Goal: Answer question/provide support

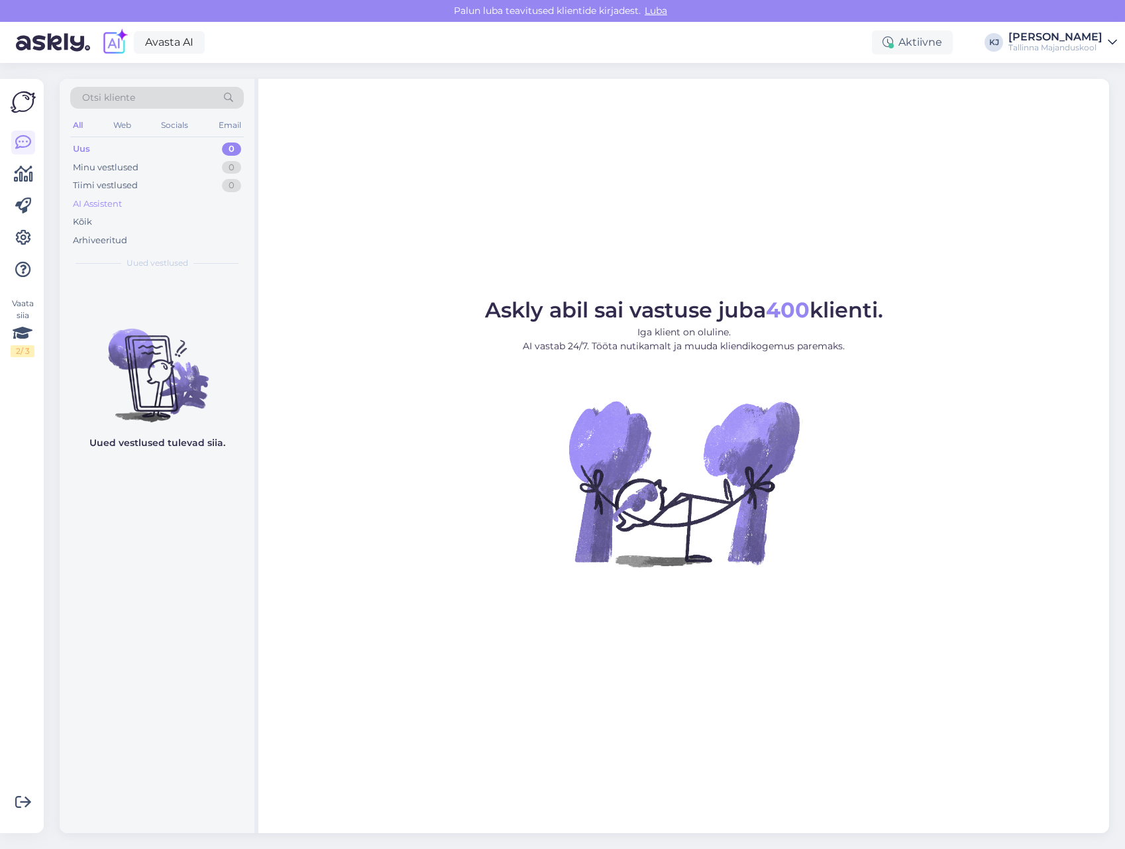
click at [180, 205] on div "AI Assistent" at bounding box center [157, 204] width 174 height 19
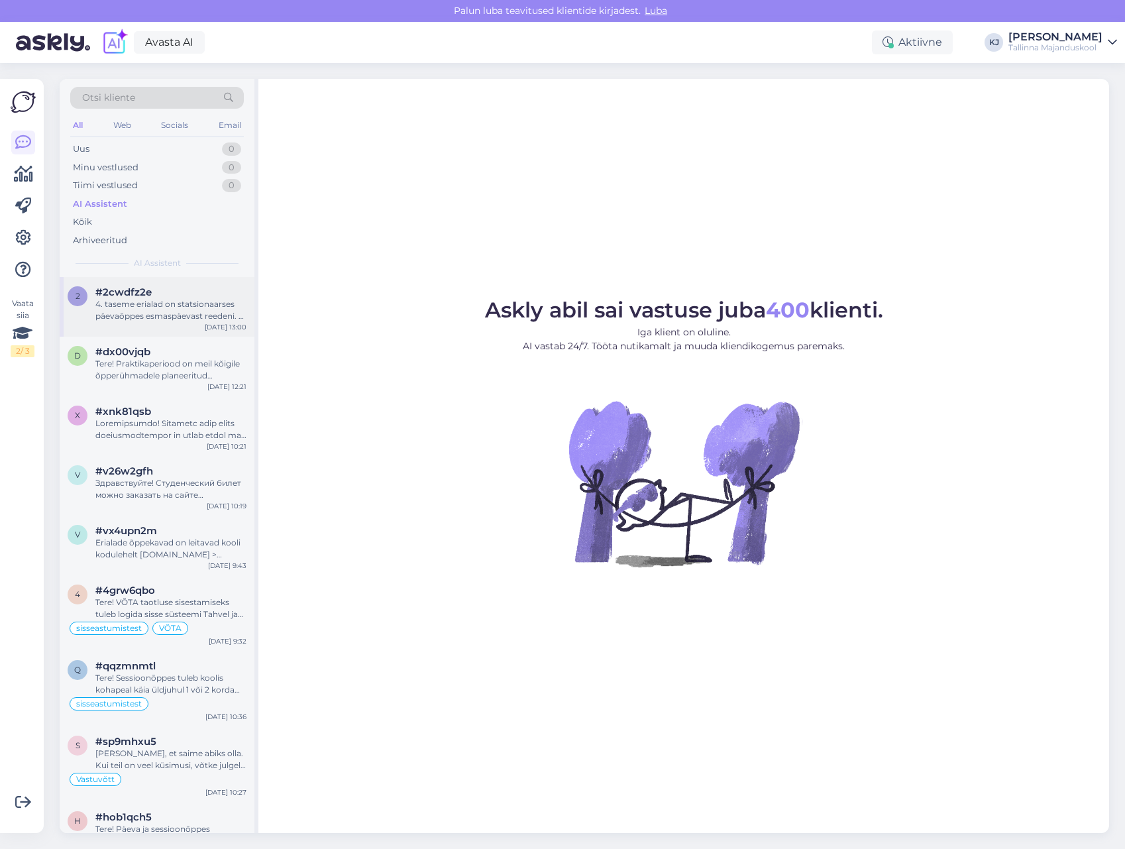
click at [152, 292] on div "#2cwdfz2e" at bounding box center [170, 292] width 151 height 12
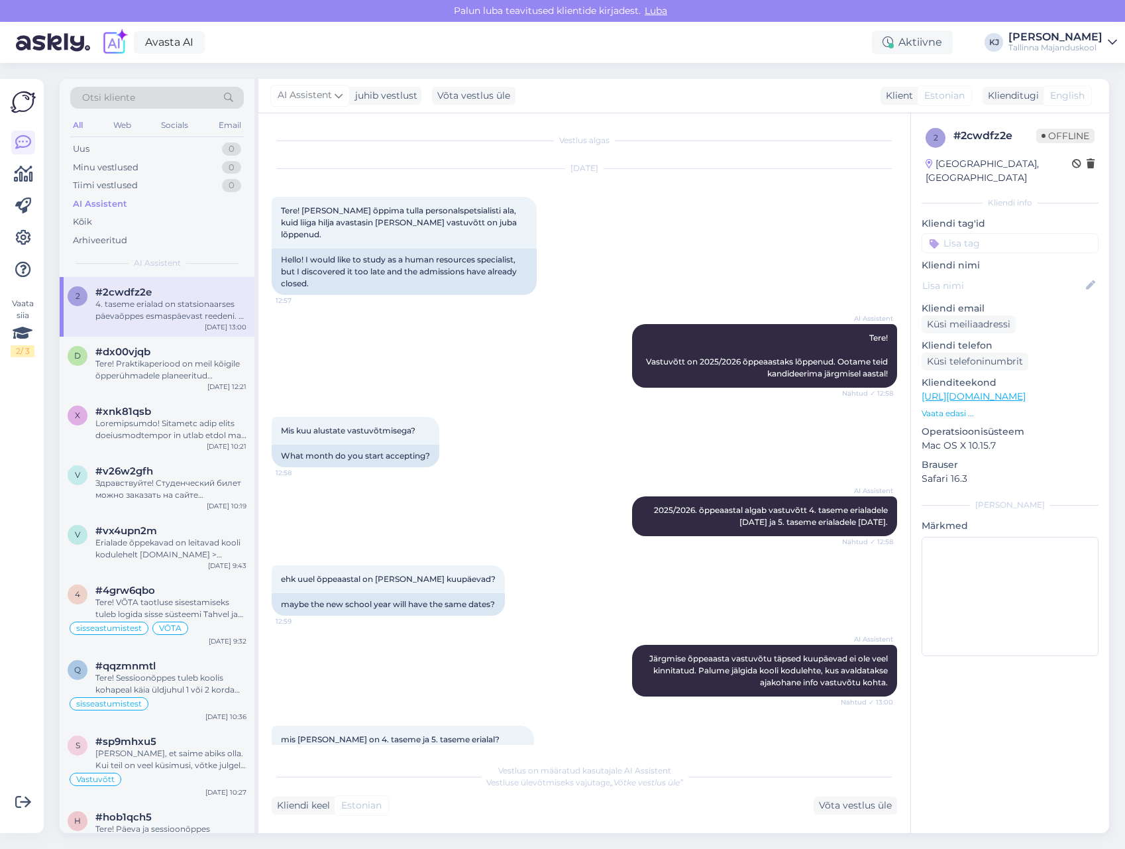
scroll to position [186, 0]
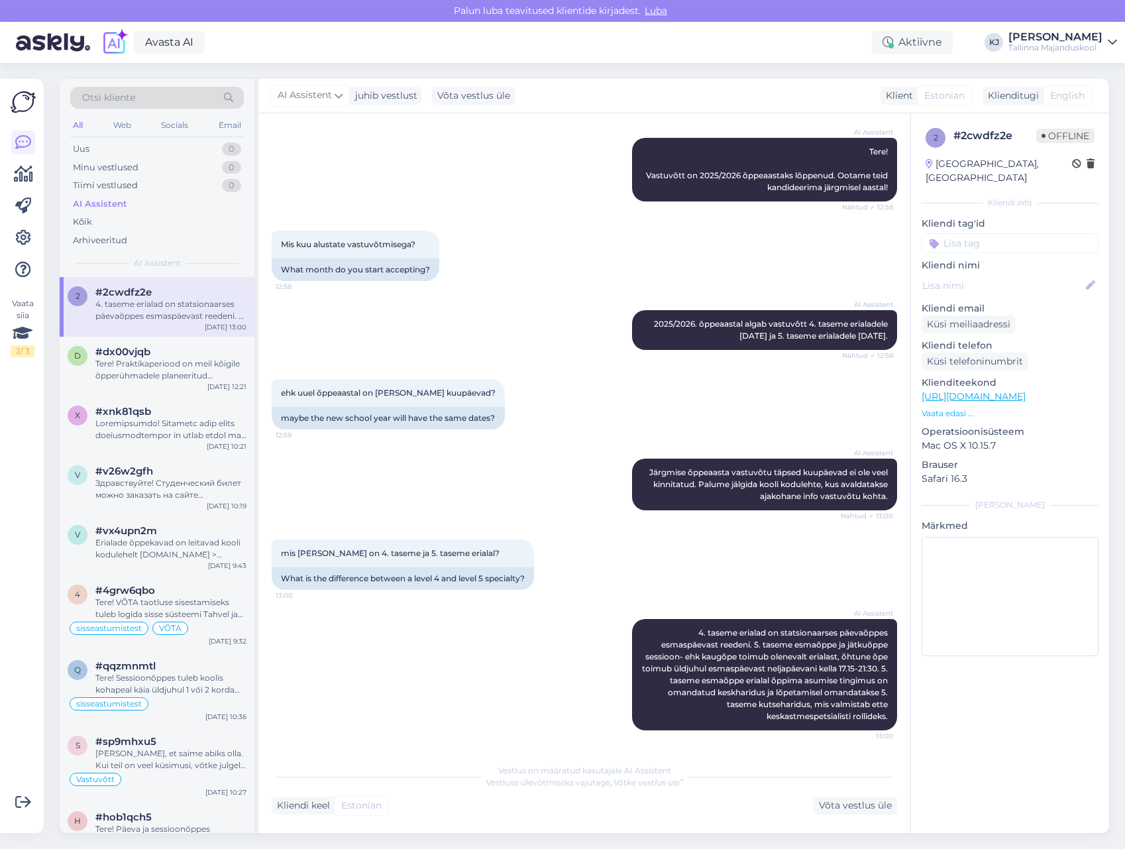
click at [1012, 236] on input at bounding box center [1010, 243] width 177 height 20
type input "tase"
click at [955, 274] on span "tasemeõpe" at bounding box center [971, 278] width 45 height 8
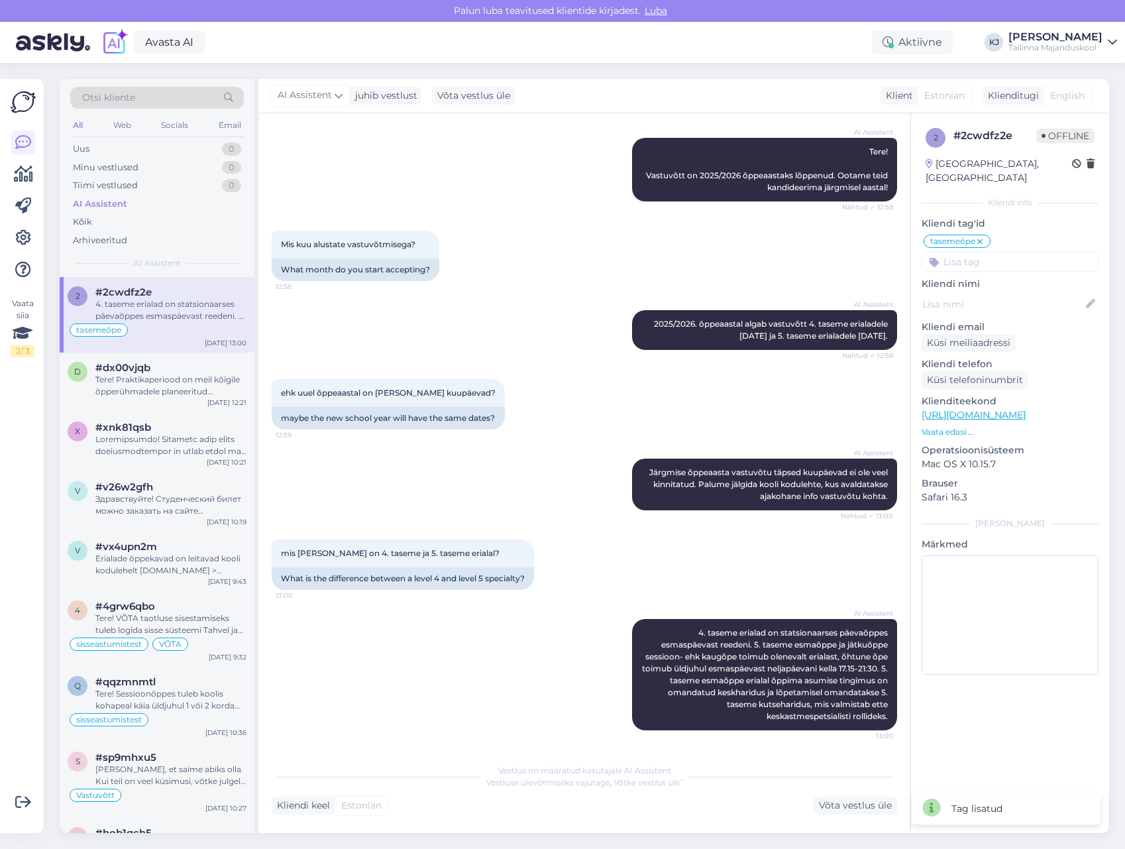
click at [988, 252] on input at bounding box center [1010, 262] width 177 height 20
type input "vastuvõ"
click at [1007, 309] on span "Vastuvõtt" at bounding box center [1010, 313] width 38 height 8
click at [1011, 252] on input at bounding box center [1010, 262] width 177 height 20
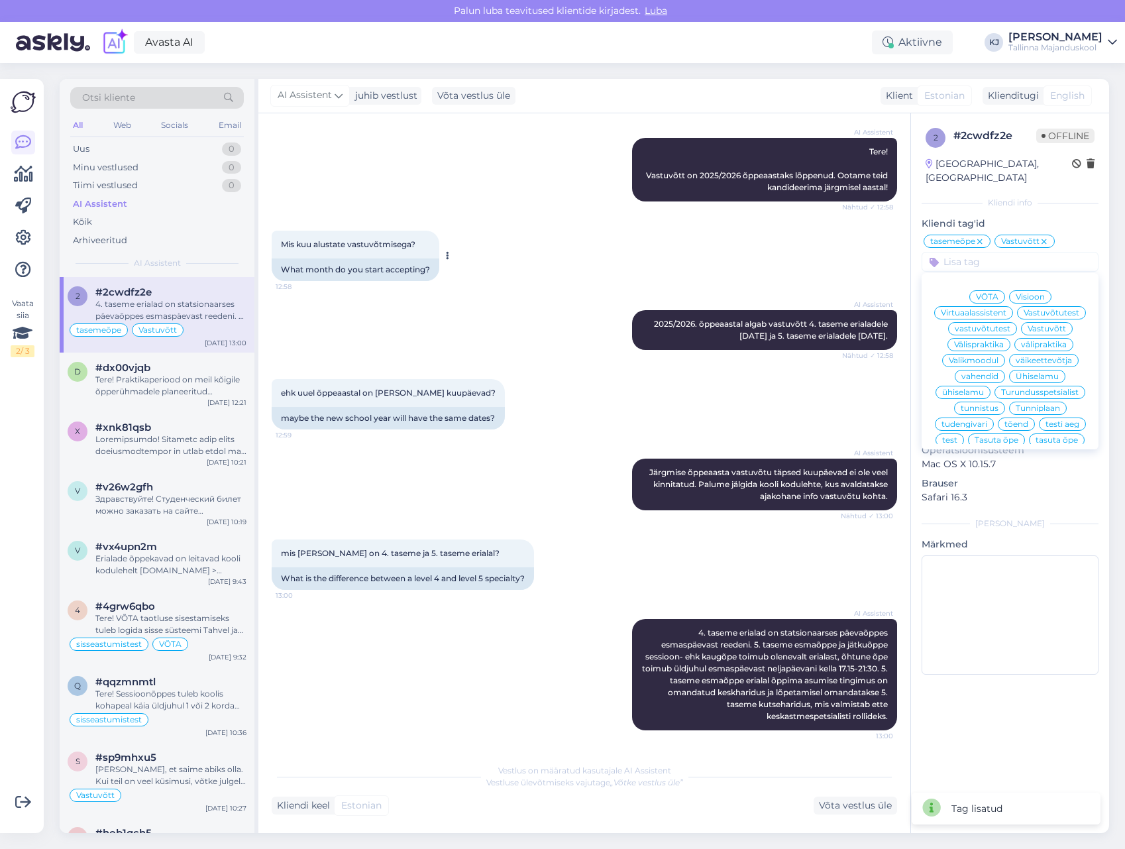
scroll to position [0, 0]
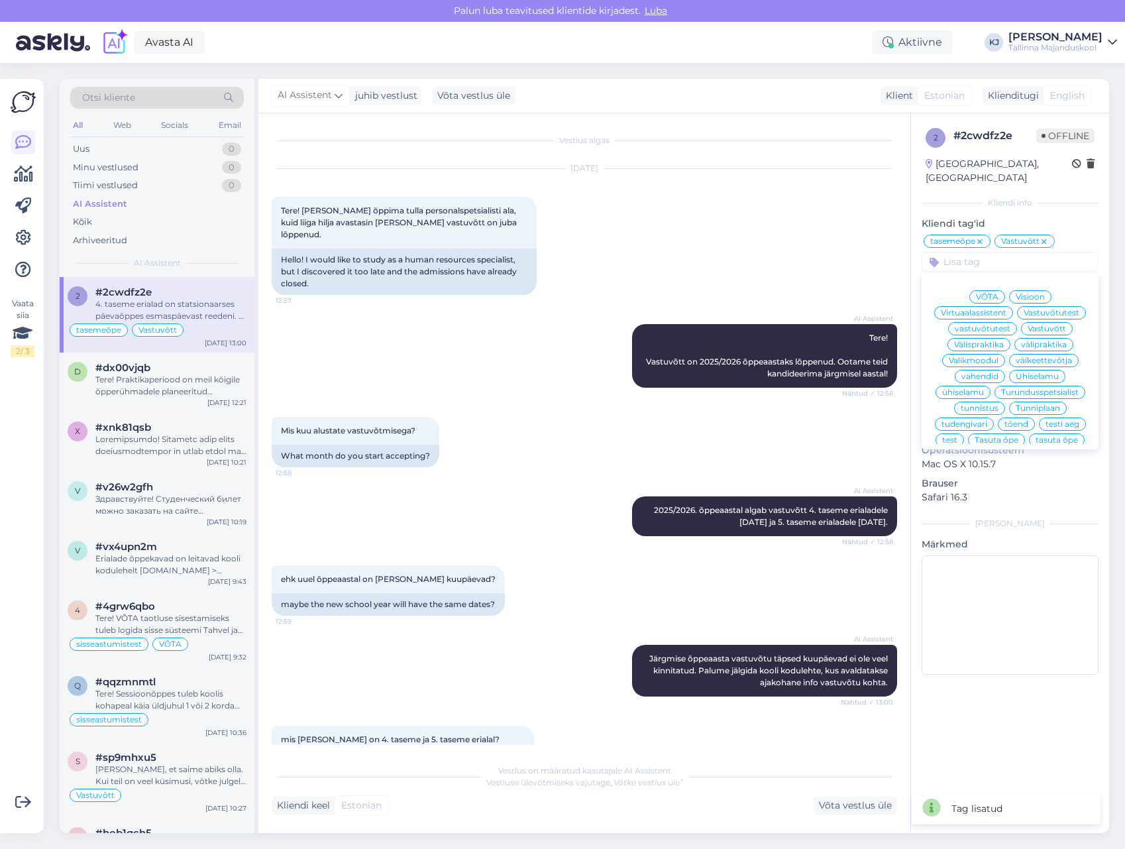
click at [1017, 258] on div "2 # 2cwdfz2e Offline [GEOGRAPHIC_DATA], [GEOGRAPHIC_DATA] Kliendi info Kliendi …" at bounding box center [1010, 403] width 198 height 581
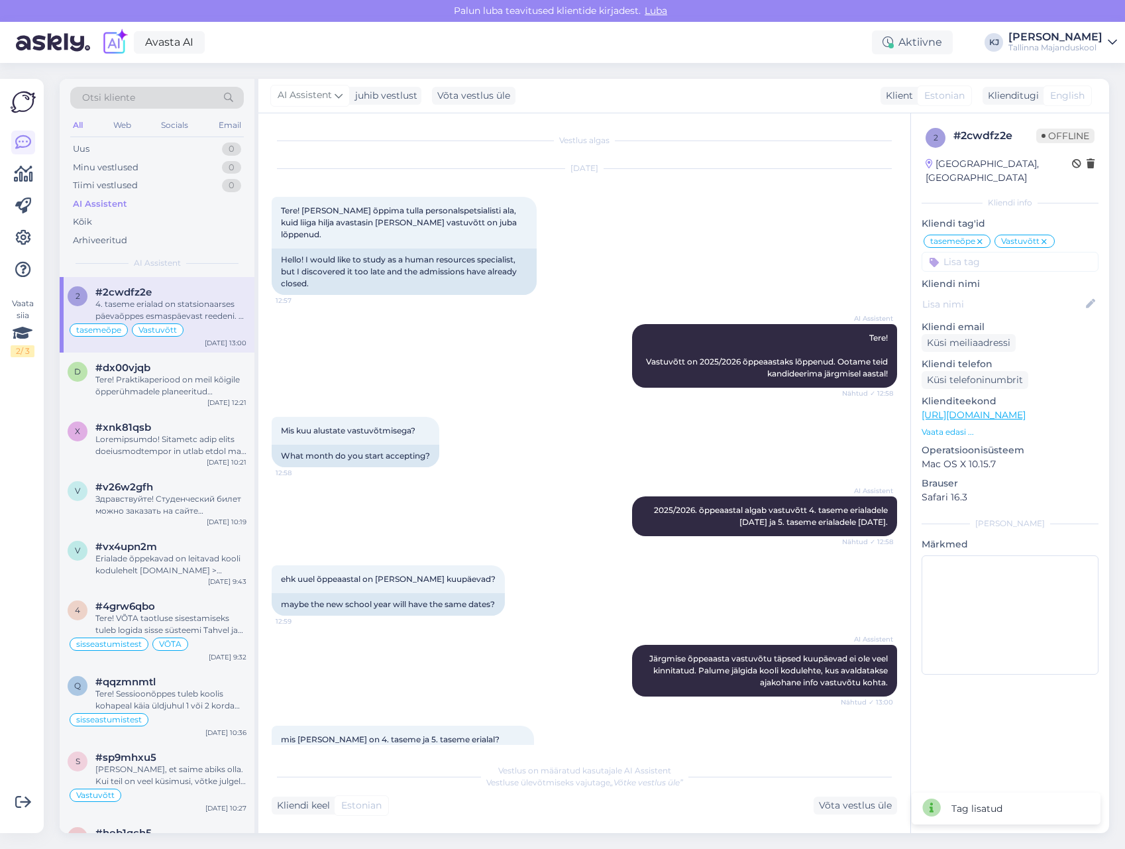
click at [1020, 253] on input at bounding box center [1010, 262] width 177 height 20
type input "personali"
click at [1031, 278] on div "Personalispetsialist" at bounding box center [1010, 296] width 177 height 37
click at [1030, 293] on span "Personalispetsialist" at bounding box center [1010, 297] width 76 height 8
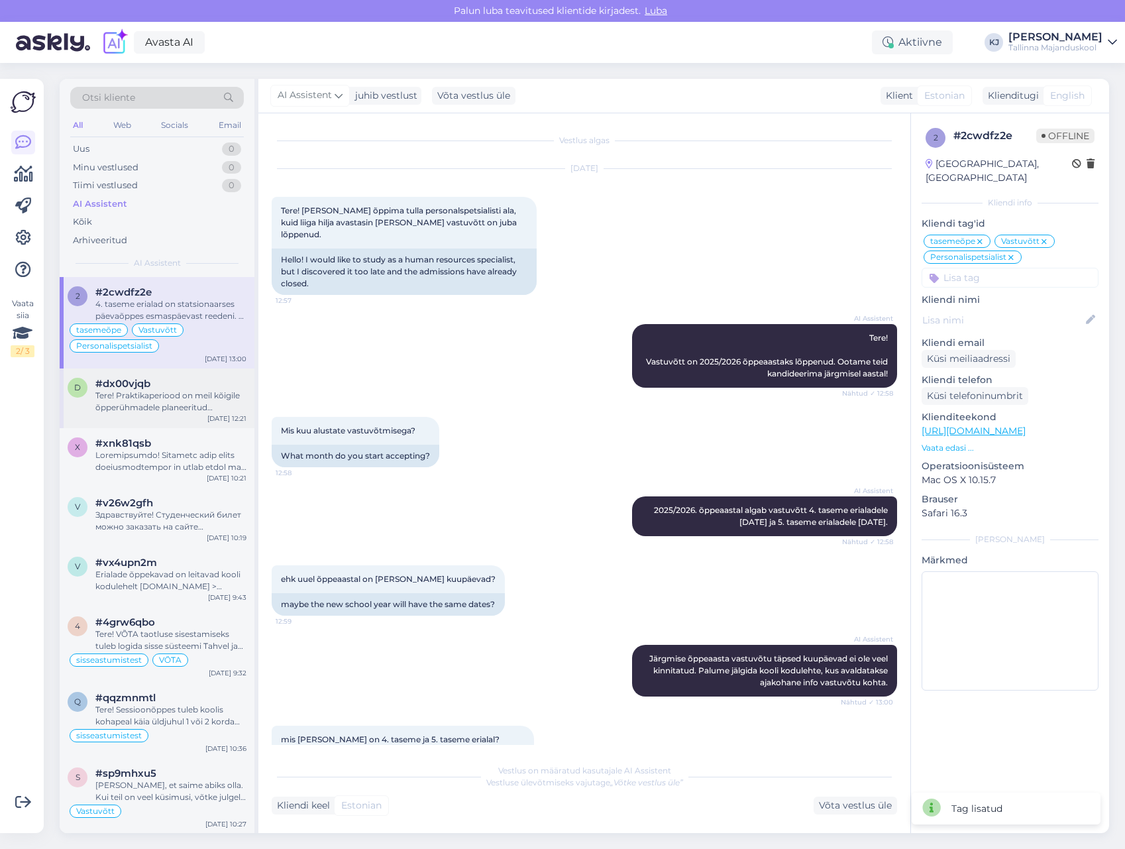
click at [182, 384] on div "#dx00vjqb" at bounding box center [170, 384] width 151 height 12
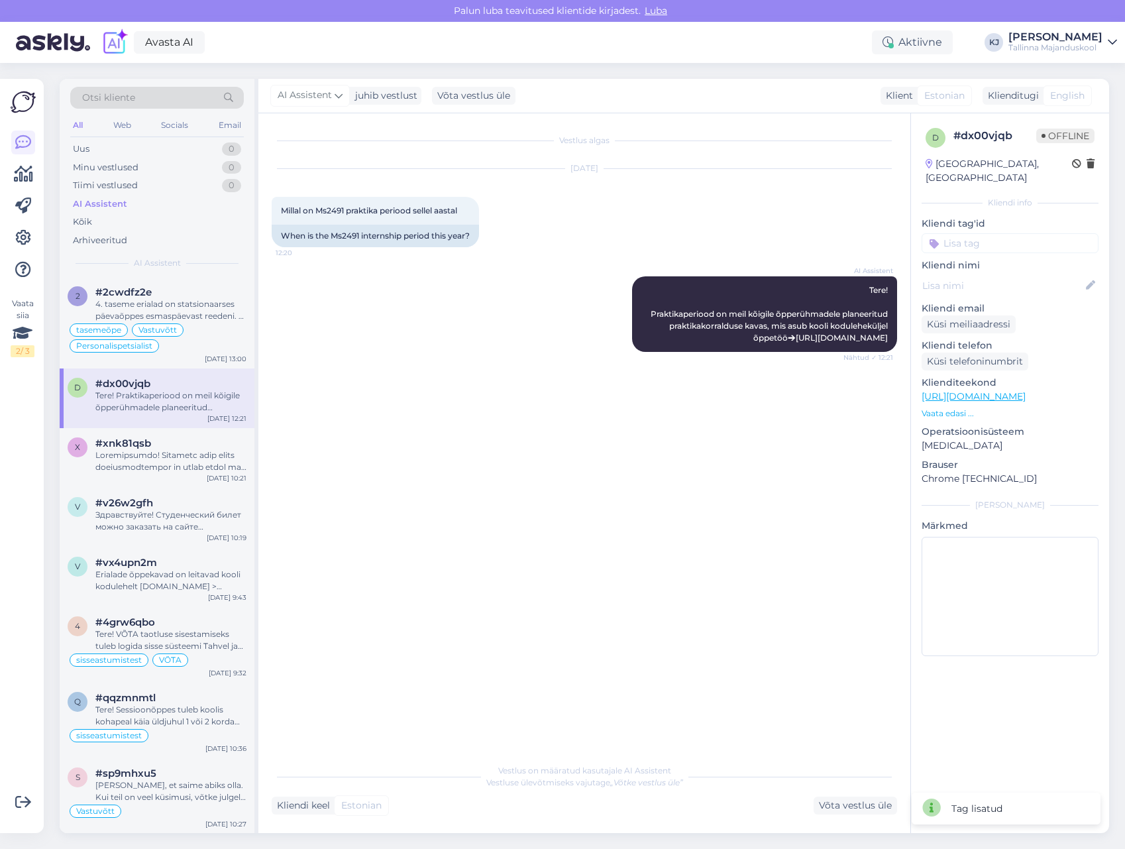
click at [1015, 233] on input at bounding box center [1010, 243] width 177 height 20
type input "praktikaperiood"
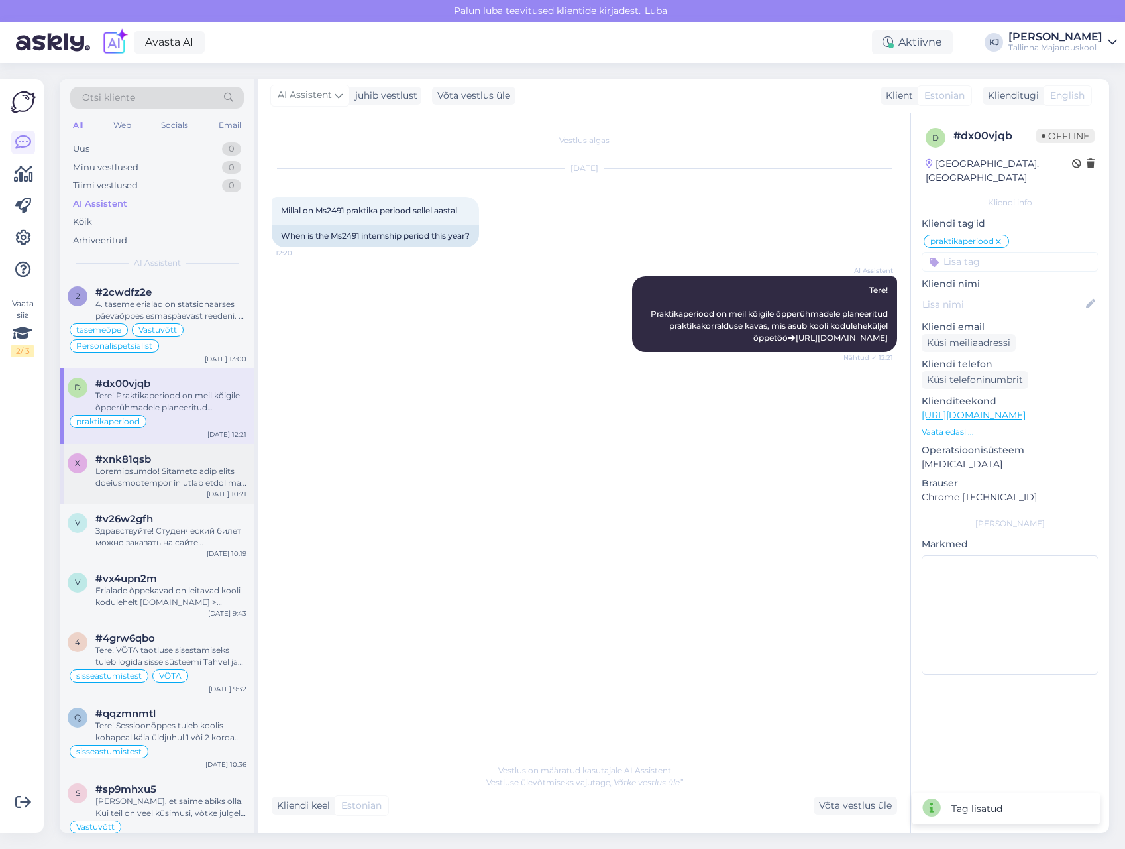
click at [148, 471] on div at bounding box center [170, 477] width 151 height 24
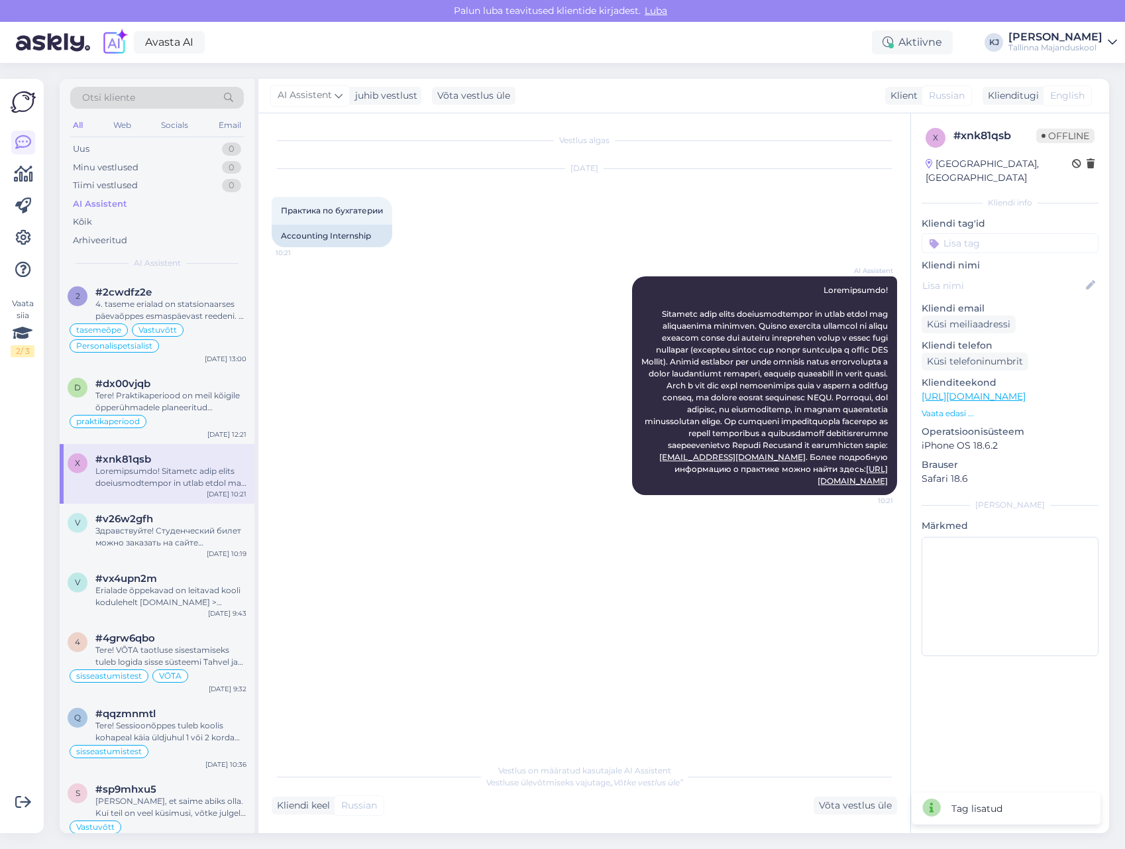
click at [972, 238] on input at bounding box center [1010, 243] width 177 height 20
type input "raamatupida"
click at [1055, 274] on span "raamatupidaja" at bounding box center [1055, 278] width 58 height 8
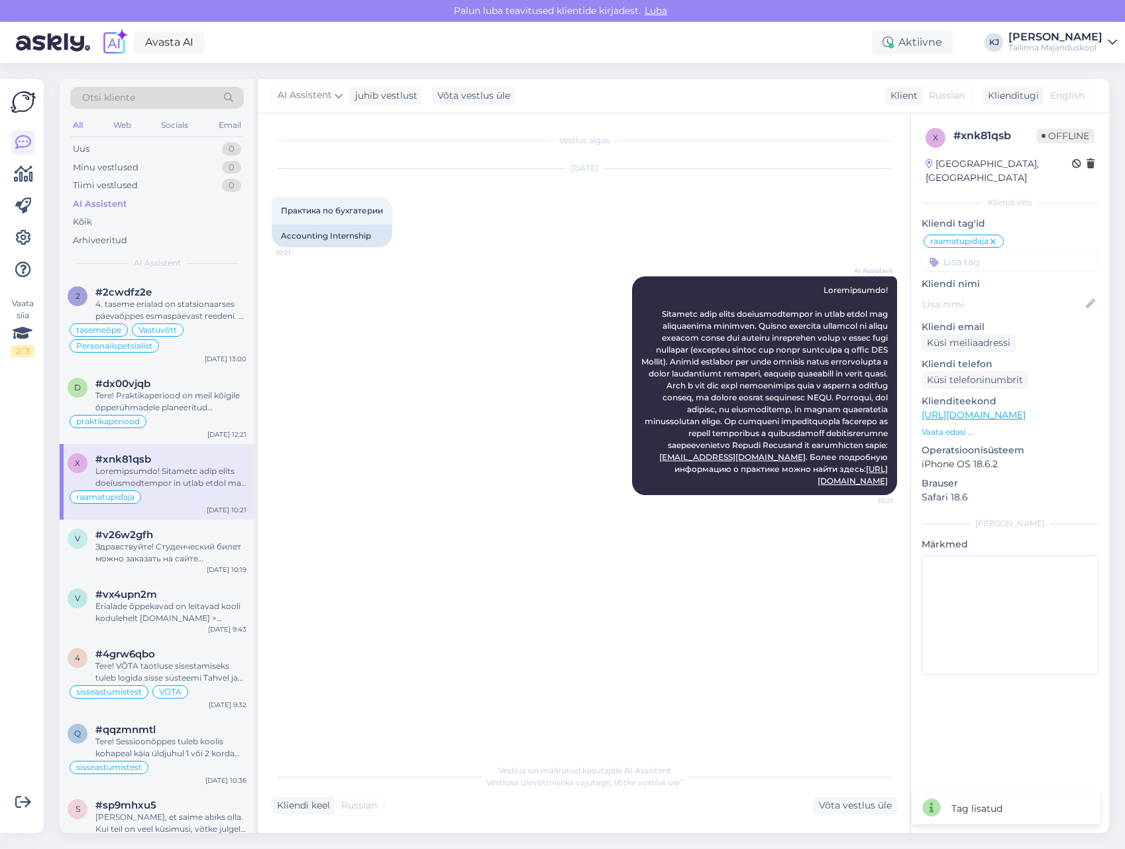
click at [1046, 252] on input at bounding box center [1010, 262] width 177 height 20
type input "praktika"
click at [1050, 322] on div "Praktika" at bounding box center [1045, 328] width 46 height 13
click at [133, 573] on div "v #v26w2gfh Здравствуйте! Студенческий билет можно заказать на сайте [DOMAIN_NA…" at bounding box center [157, 550] width 195 height 60
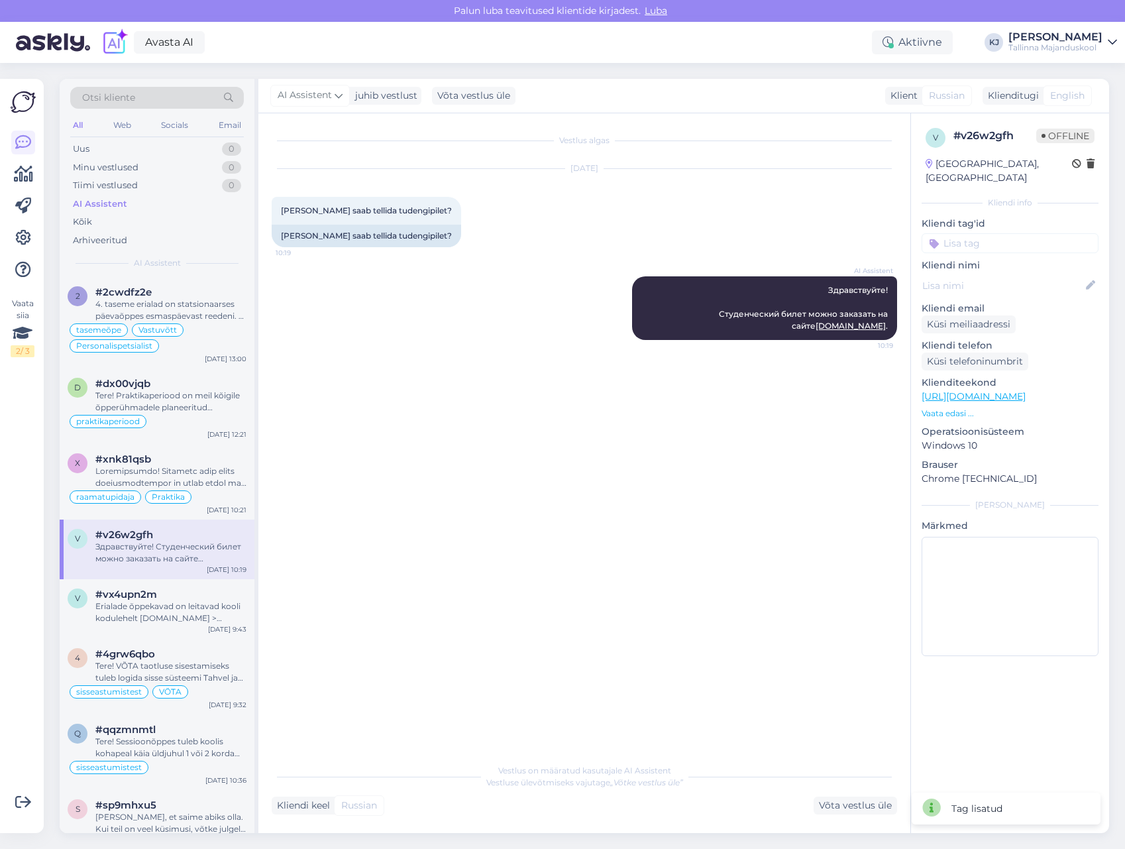
click at [972, 233] on input at bounding box center [1010, 243] width 177 height 20
type input "õpilas"
click at [974, 274] on span "õpilaspilet" at bounding box center [980, 278] width 40 height 8
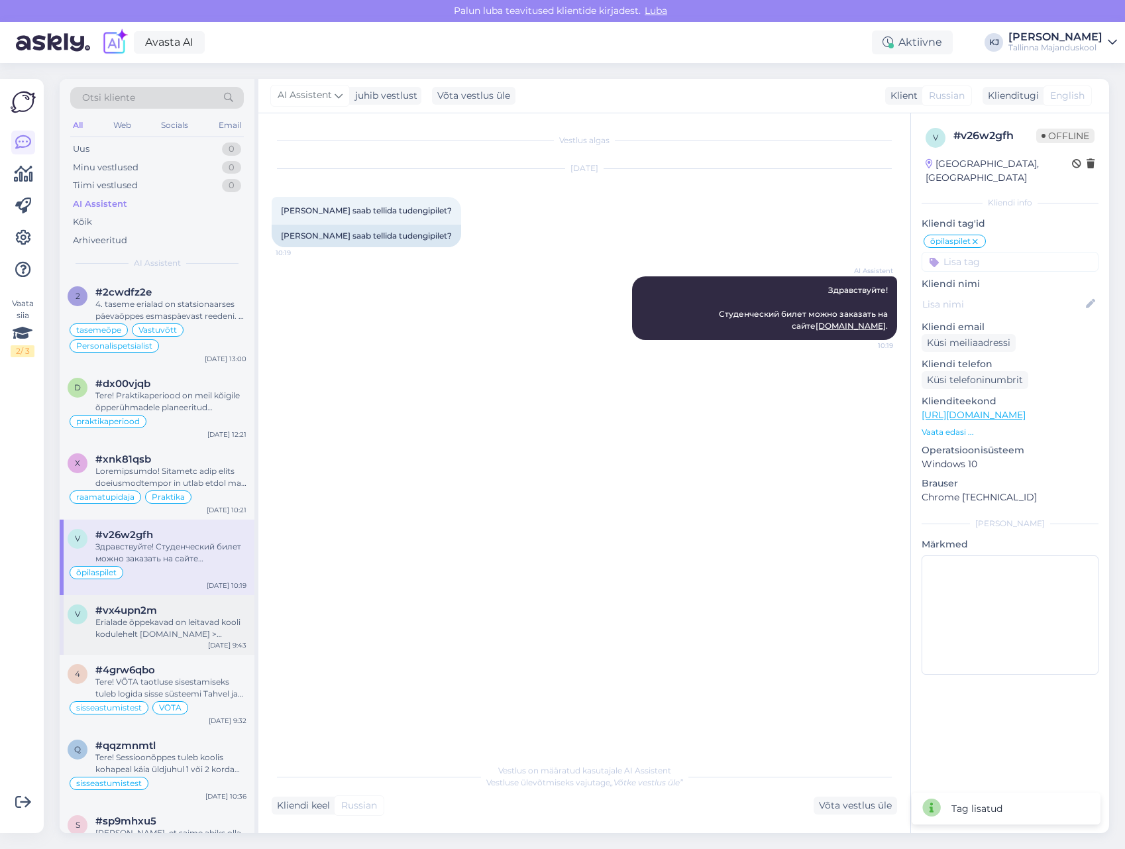
click at [178, 620] on div "Erialade õppekavad on leitavad kooli kodulehelt [DOMAIN_NAME] > Erialad. Õppeka…" at bounding box center [170, 628] width 151 height 24
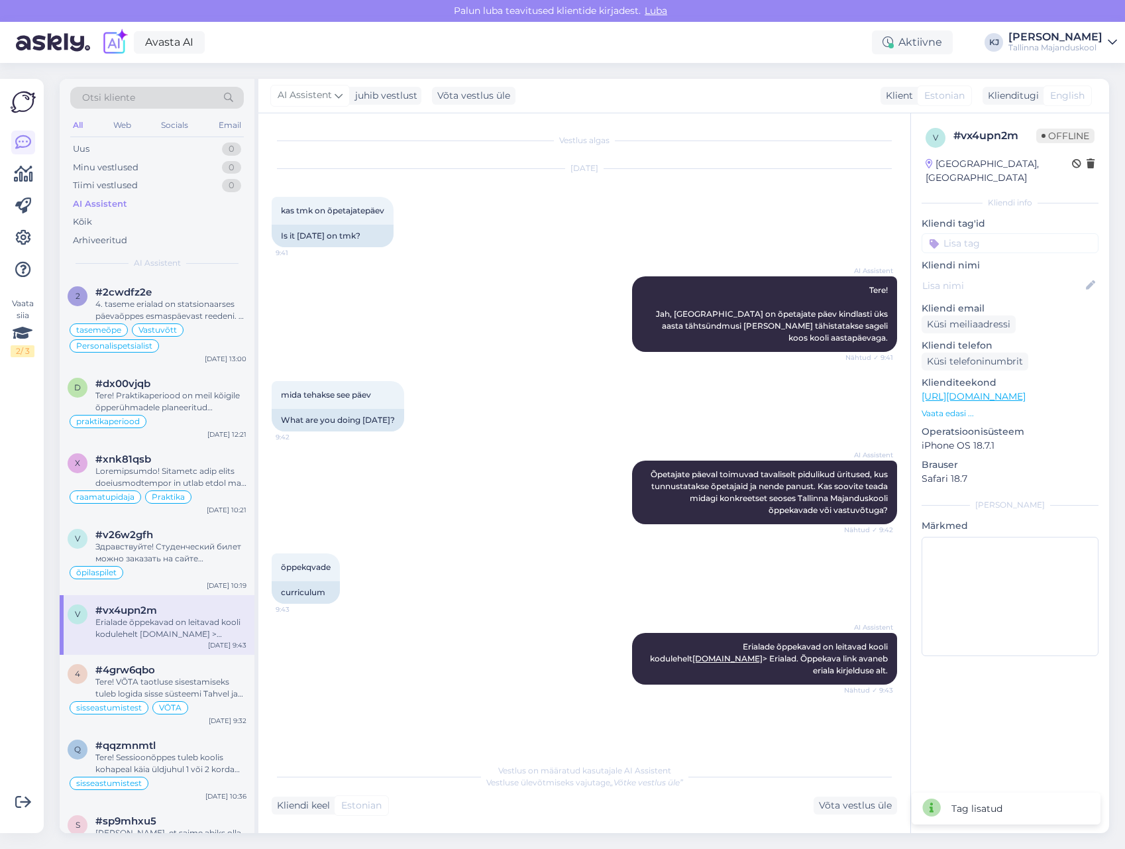
click at [563, 406] on div "mida tehakse see päev 9:42 What are you doing [DATE]?" at bounding box center [585, 406] width 626 height 80
click at [1031, 233] on input at bounding box center [1010, 243] width 177 height 20
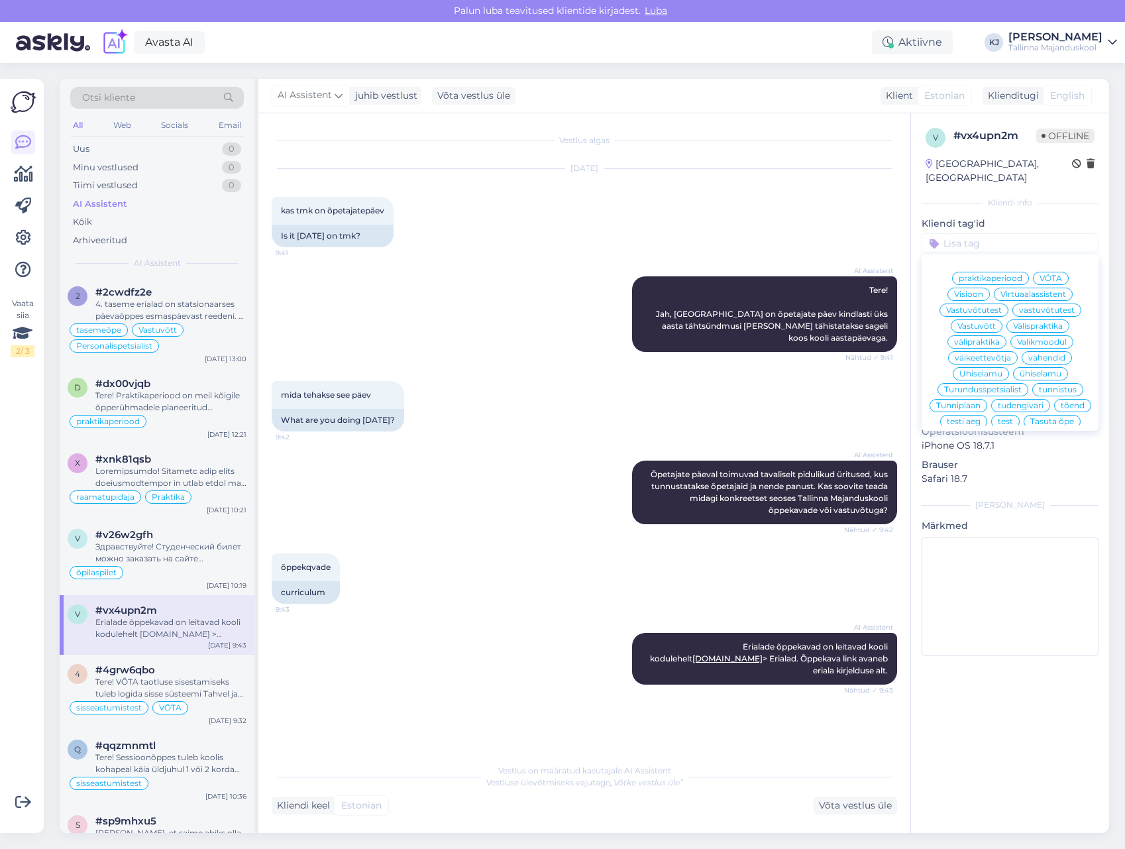
click at [1027, 233] on input at bounding box center [1010, 243] width 177 height 20
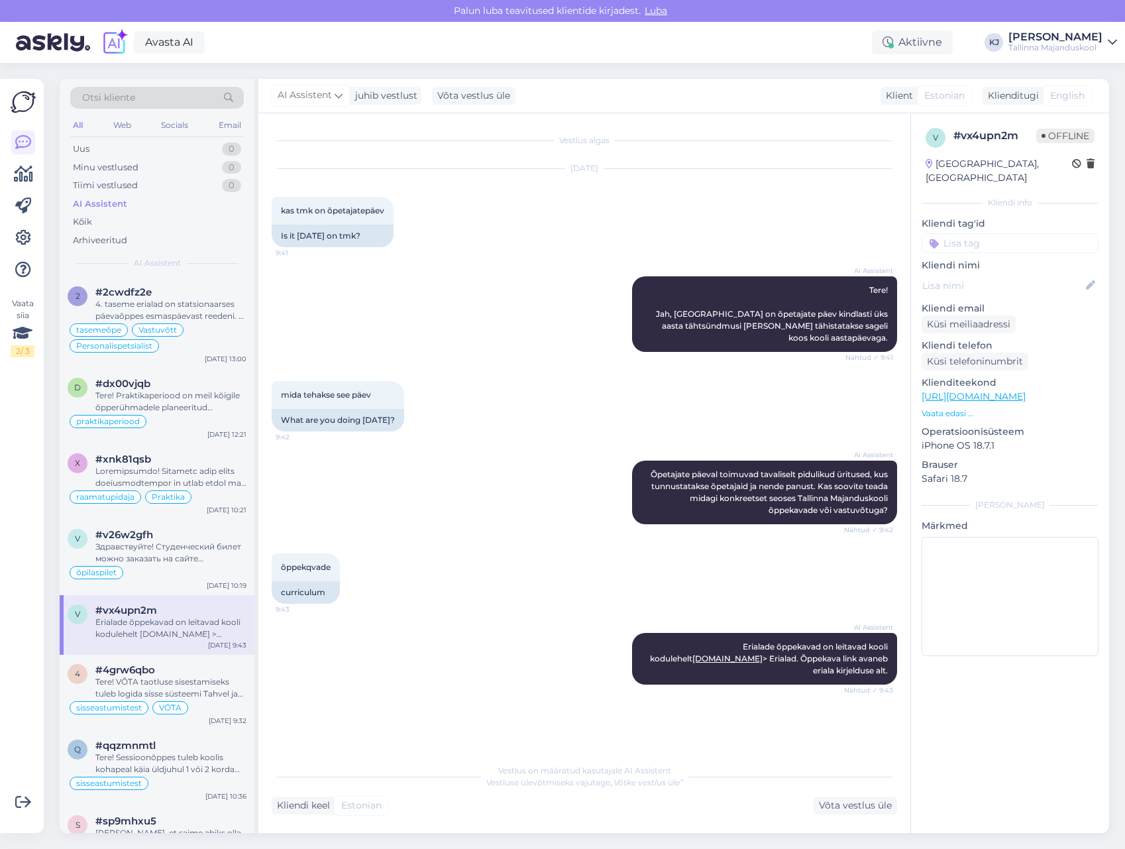
click at [1029, 233] on input at bounding box center [1010, 243] width 177 height 20
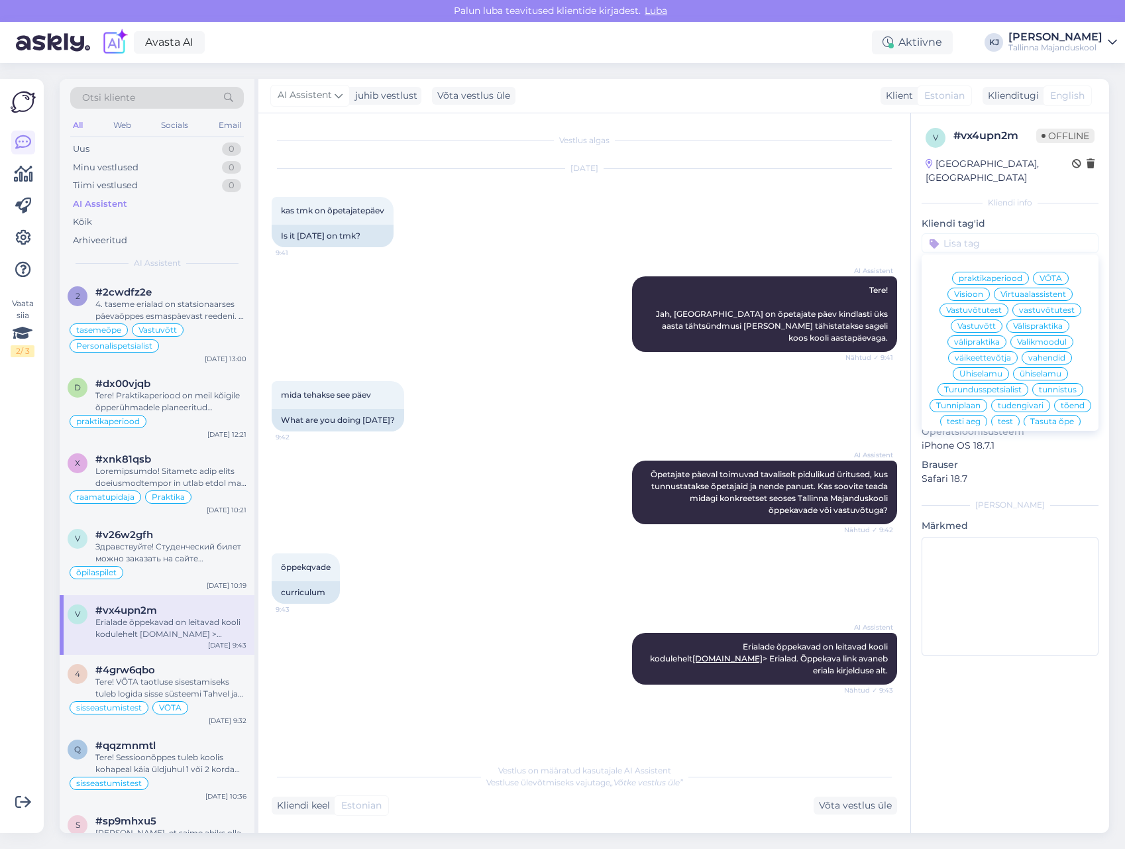
click at [1029, 233] on input at bounding box center [1010, 243] width 177 height 20
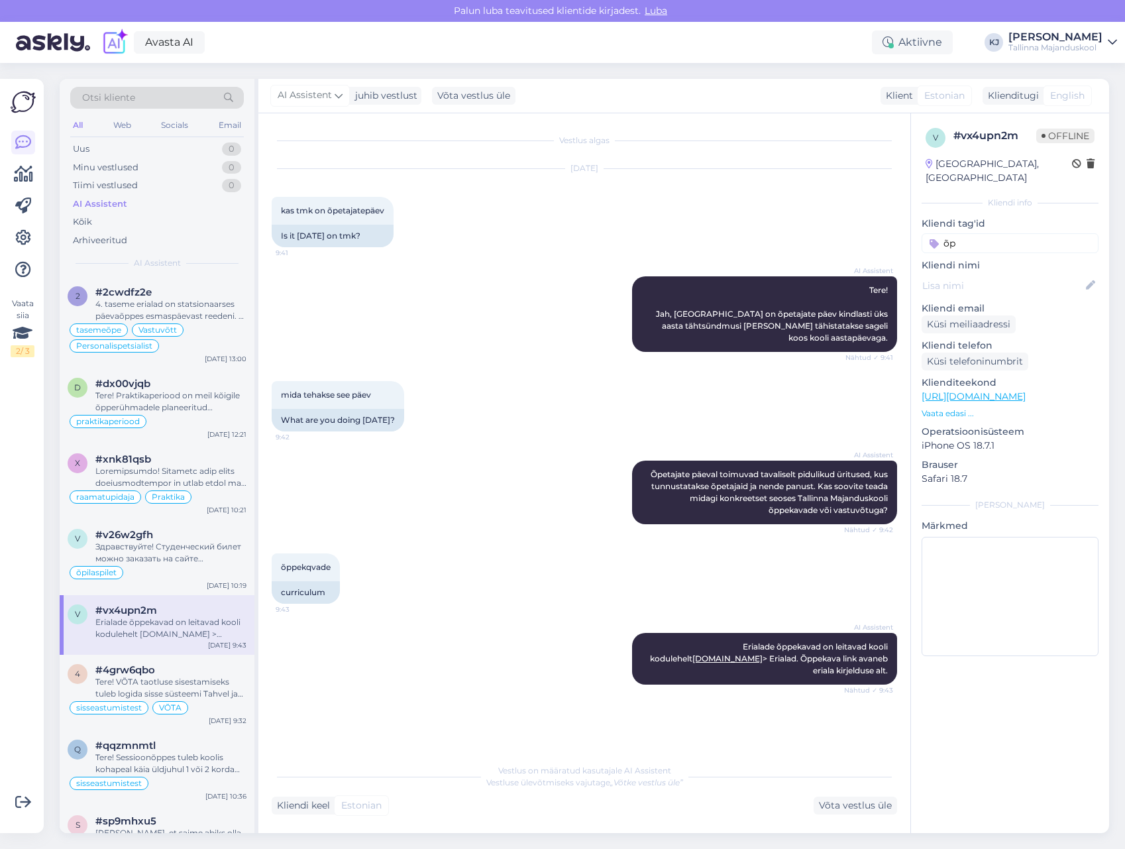
type input "õ"
type input "õpetajate päev"
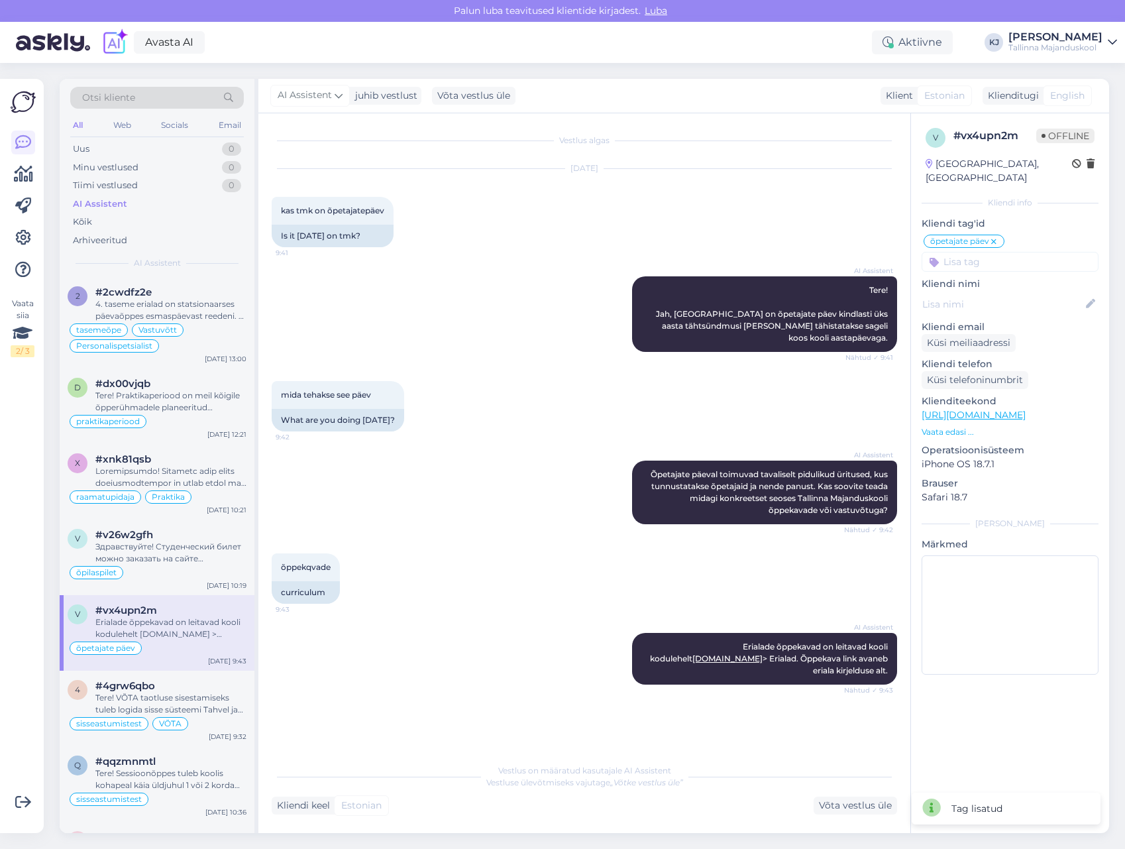
scroll to position [331, 0]
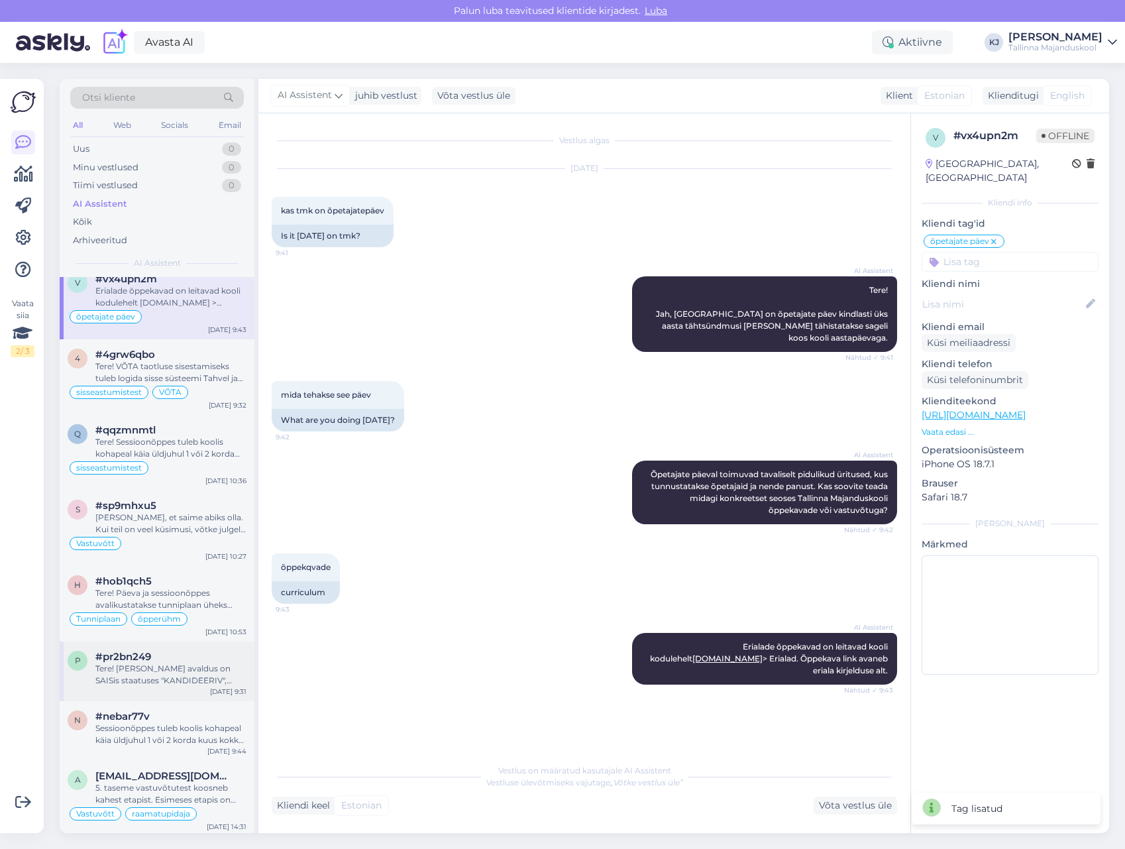
click at [209, 673] on div "Tere! [PERSON_NAME] avaldus on SAISis staatuses "KANDIDEERIV", tähendab see, et…" at bounding box center [170, 675] width 151 height 24
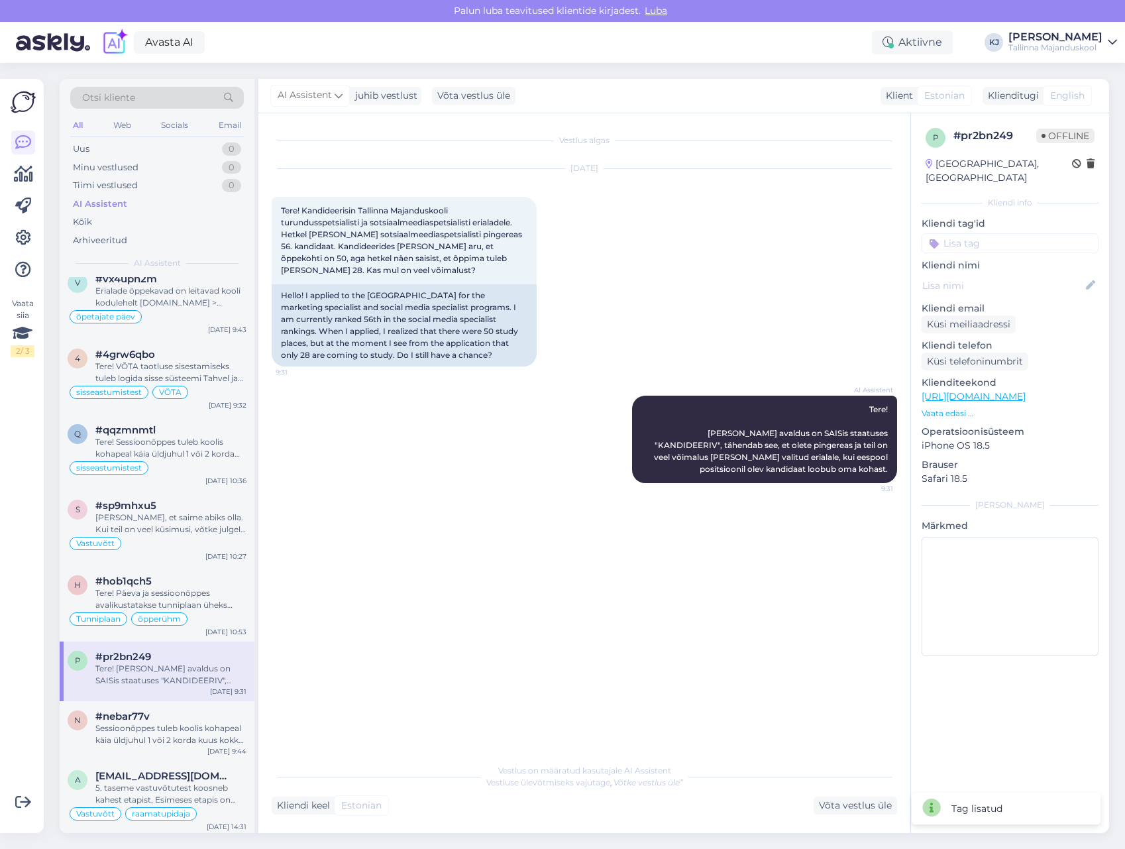
click at [596, 233] on div "[DATE] Tere! Kandideerisin Tallinna Majanduskooli turundusspetsialisti ja sotsi…" at bounding box center [585, 267] width 626 height 227
drag, startPoint x: 360, startPoint y: 234, endPoint x: 457, endPoint y: 229, distance: 97.5
click at [457, 229] on span "Tere! Kandideerisin Tallinna Majanduskooli turundusspetsialisti ja sotsiaalmeed…" at bounding box center [402, 240] width 243 height 70
click at [425, 244] on span "Tere! Kandideerisin Tallinna Majanduskooli turundusspetsialisti ja sotsiaalmeed…" at bounding box center [402, 240] width 243 height 70
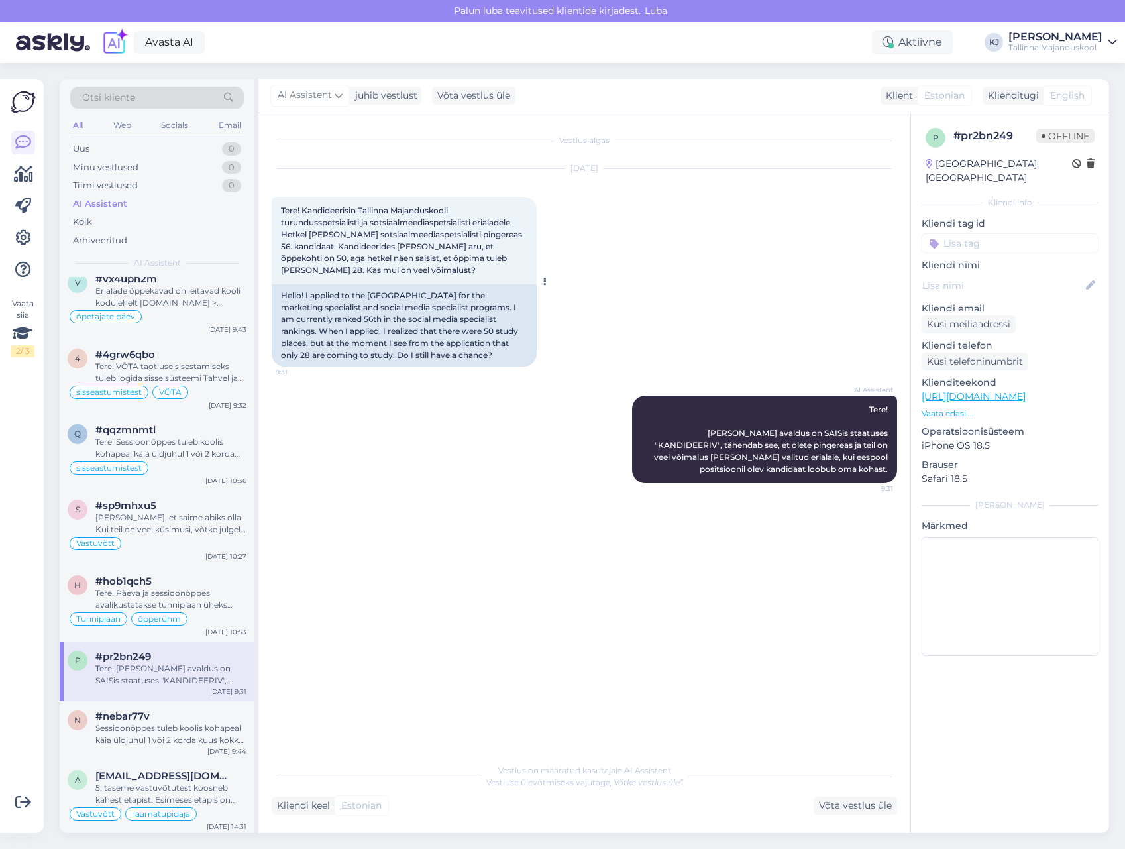
click at [439, 244] on span "Tere! Kandideerisin Tallinna Majanduskooli turundusspetsialisti ja sotsiaalmeed…" at bounding box center [402, 240] width 243 height 70
drag, startPoint x: 439, startPoint y: 244, endPoint x: 415, endPoint y: 243, distance: 23.9
click at [418, 243] on span "Tere! Kandideerisin Tallinna Majanduskooli turundusspetsialisti ja sotsiaalmeed…" at bounding box center [402, 240] width 243 height 70
click at [414, 243] on span "Tere! Kandideerisin Tallinna Majanduskooli turundusspetsialisti ja sotsiaalmeed…" at bounding box center [402, 240] width 243 height 70
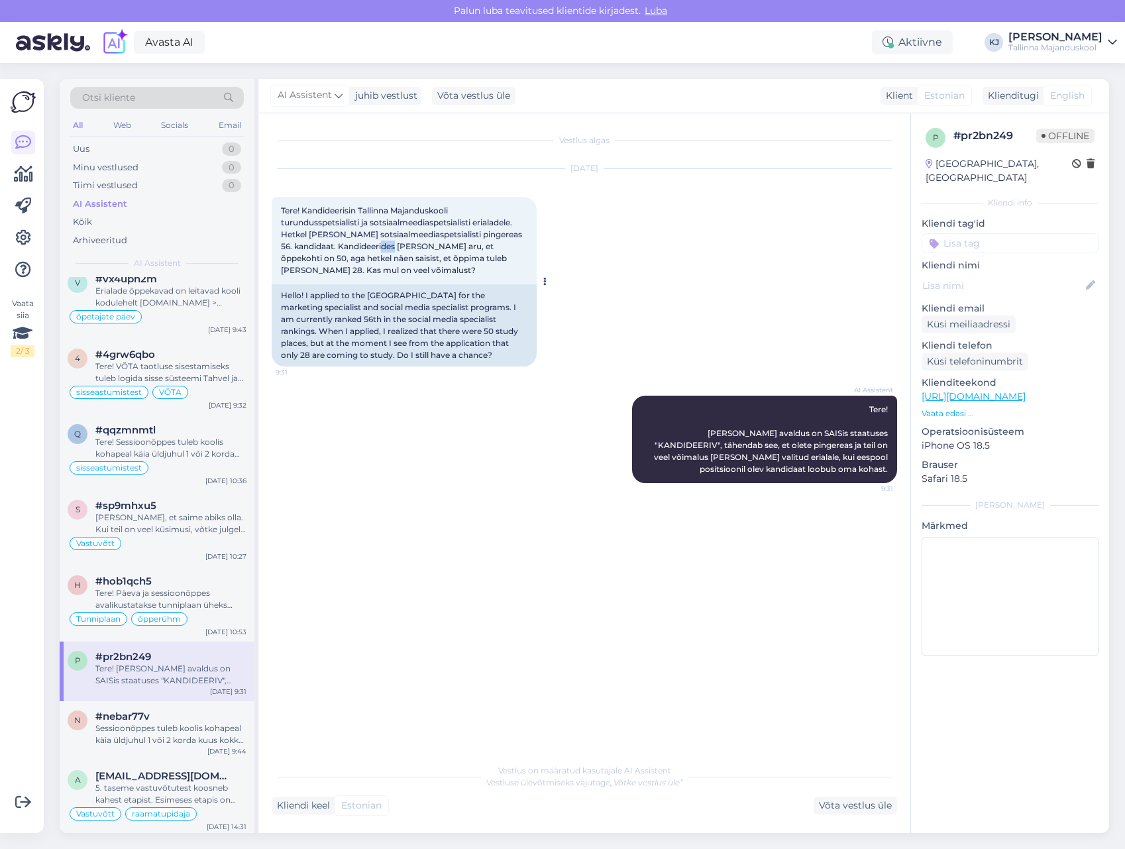
click at [414, 243] on span "Tere! Kandideerisin Tallinna Majanduskooli turundusspetsialisti ja sotsiaalmeed…" at bounding box center [402, 240] width 243 height 70
